Goal: Transaction & Acquisition: Purchase product/service

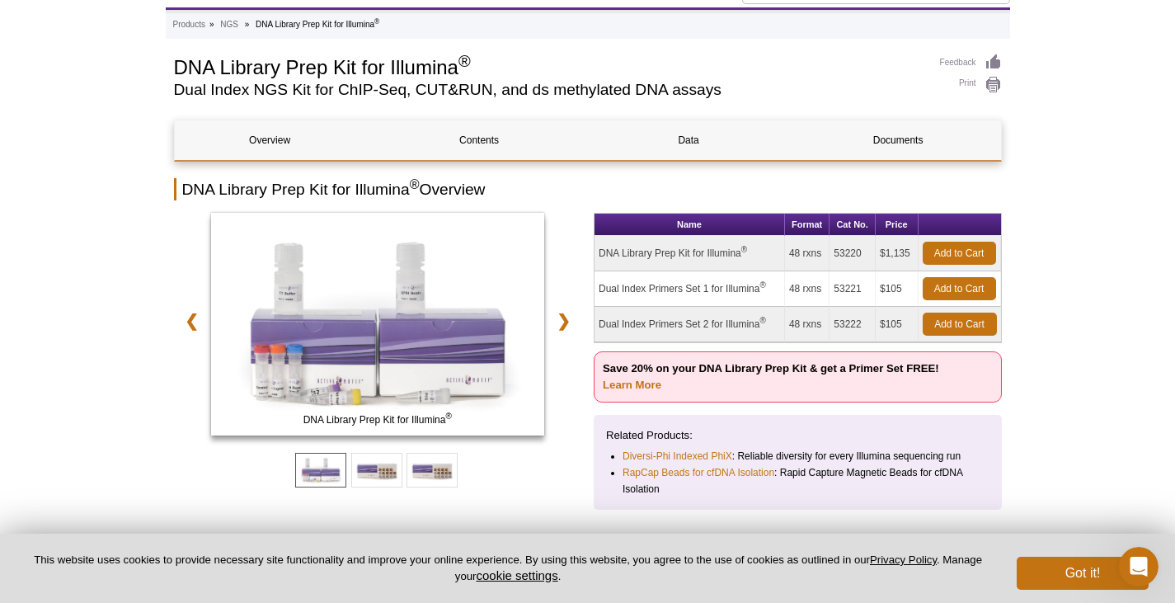
click at [713, 248] on td "DNA Library Prep Kit for Illumina ®" at bounding box center [690, 253] width 191 height 35
click at [809, 257] on td "48 rxns" at bounding box center [807, 253] width 45 height 35
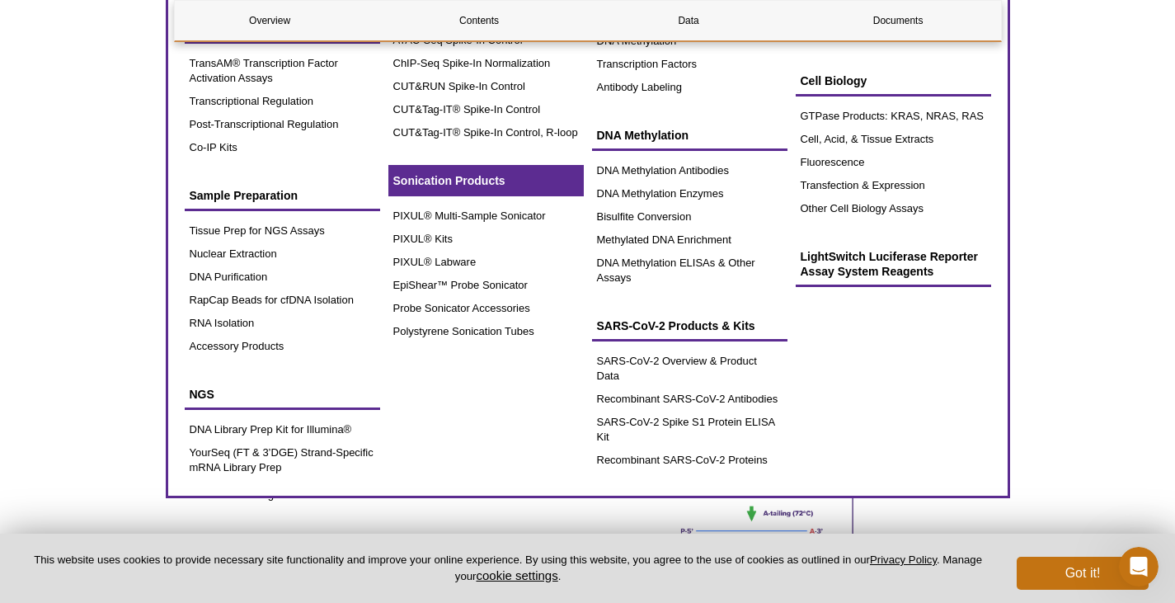
scroll to position [330, 0]
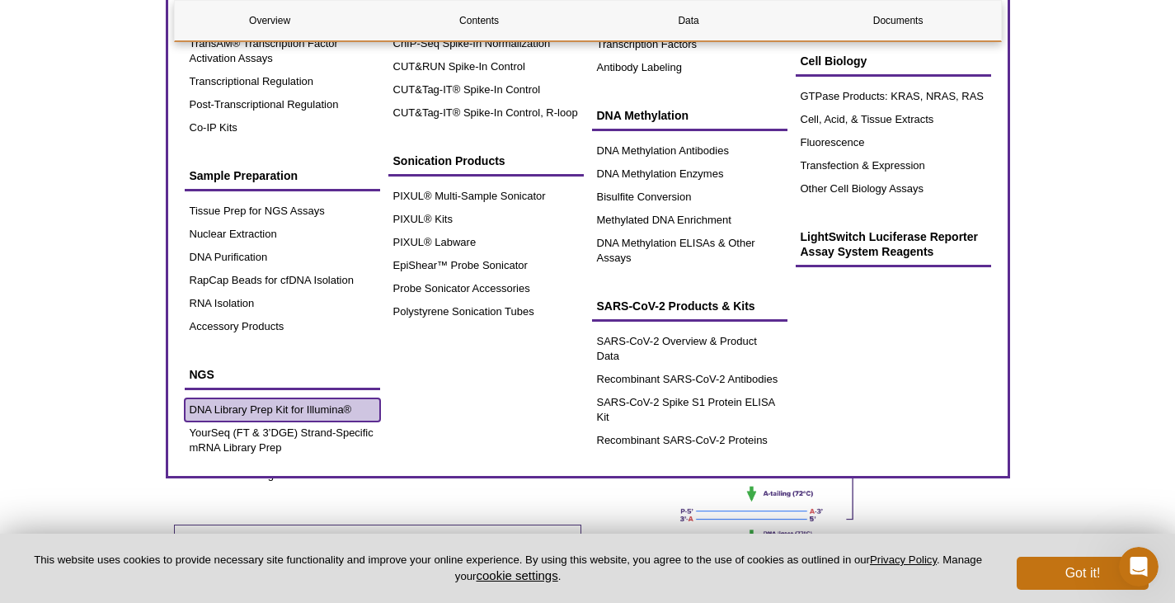
click at [313, 407] on link "DNA Library Prep Kit for Illumina®" at bounding box center [282, 409] width 195 height 23
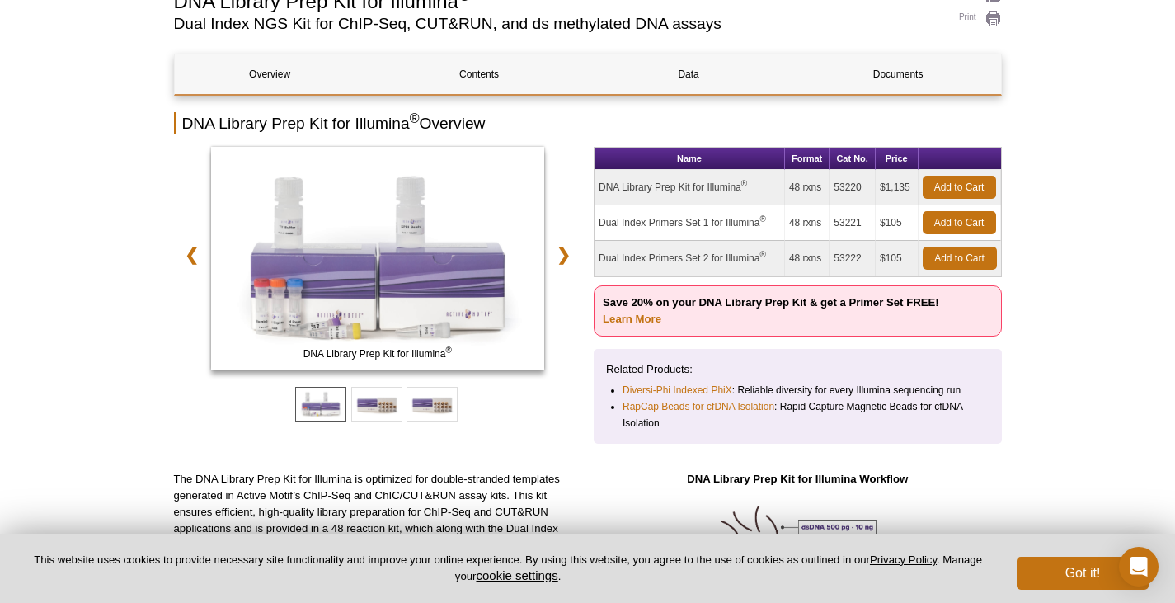
scroll to position [305, 0]
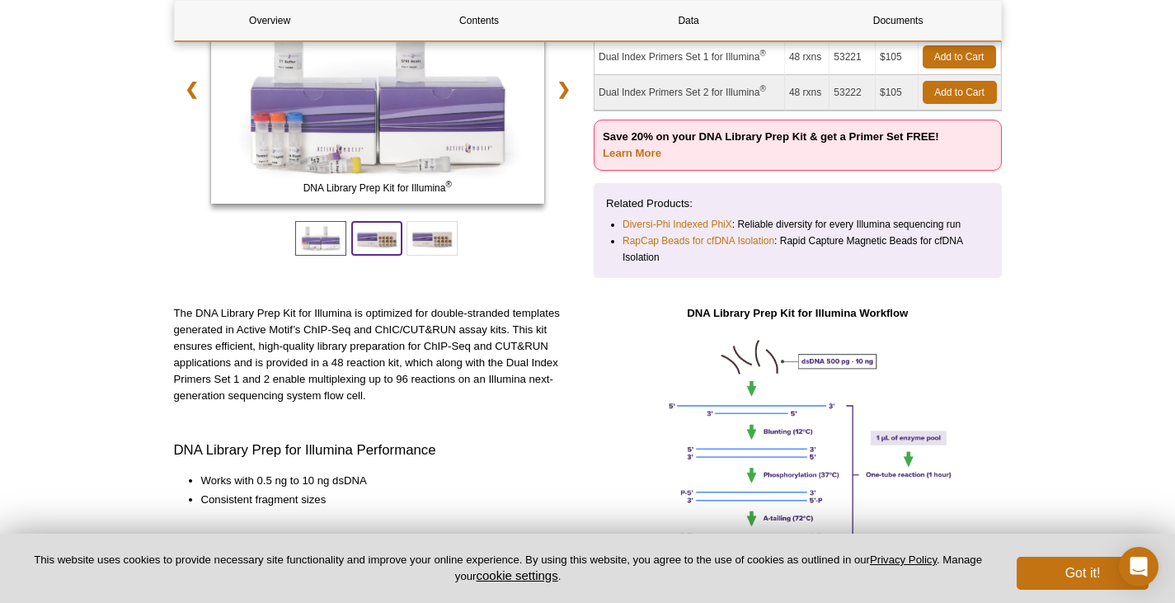
click at [380, 247] on span at bounding box center [376, 238] width 51 height 35
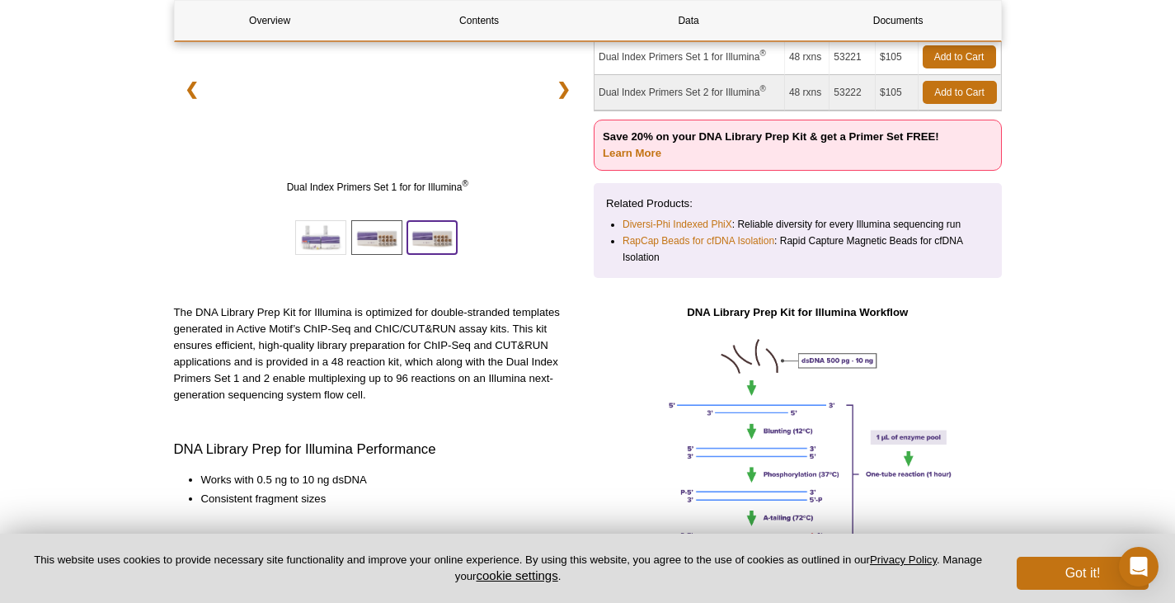
click at [428, 241] on span at bounding box center [432, 237] width 51 height 35
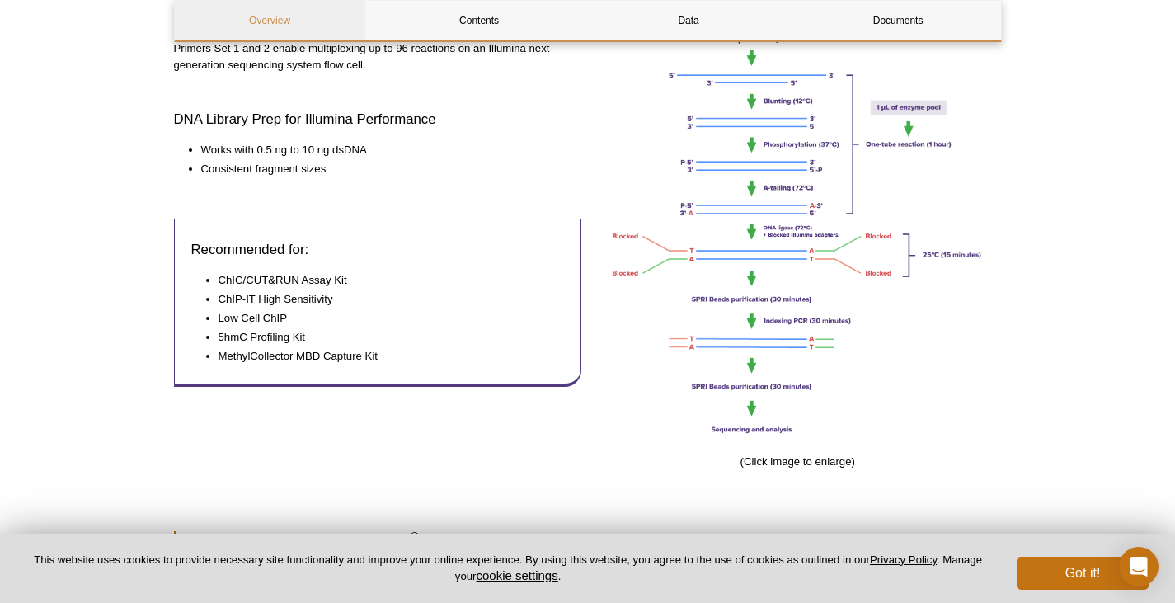
scroll to position [883, 0]
